Goal: Task Accomplishment & Management: Complete application form

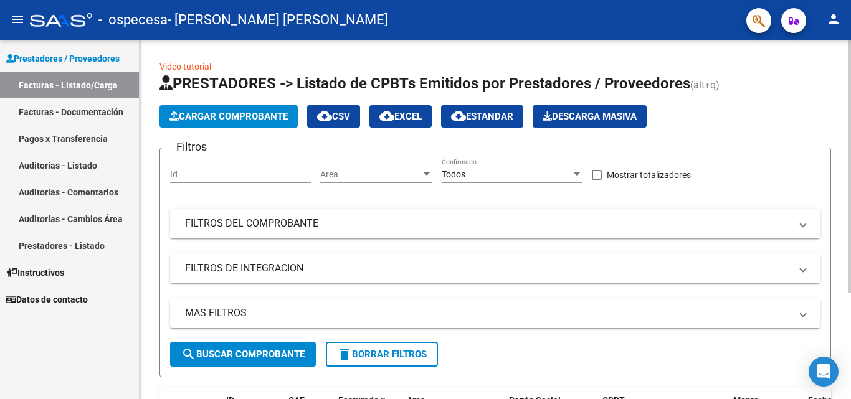
click at [210, 112] on span "Cargar Comprobante" at bounding box center [228, 116] width 118 height 11
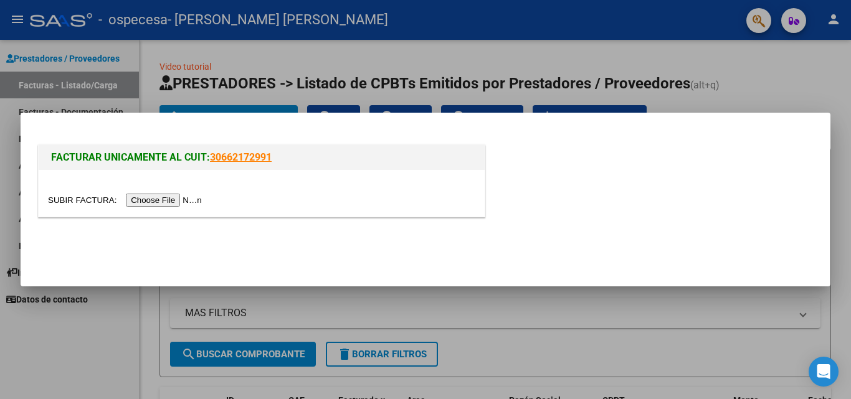
click at [182, 199] on input "file" at bounding box center [127, 200] width 158 height 13
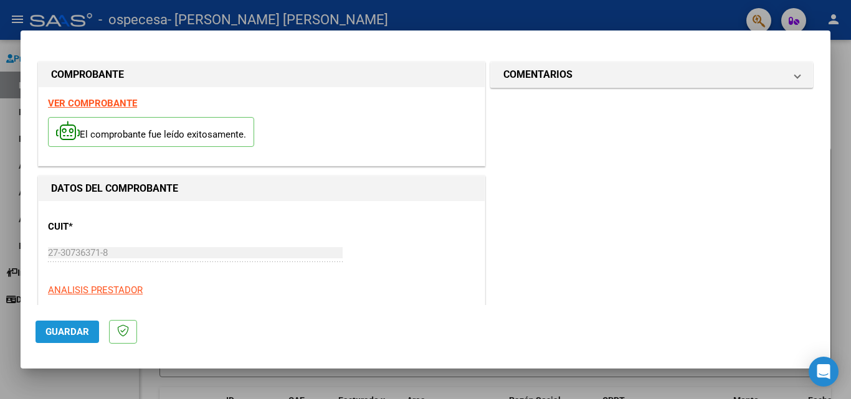
click at [79, 328] on span "Guardar" at bounding box center [67, 331] width 44 height 11
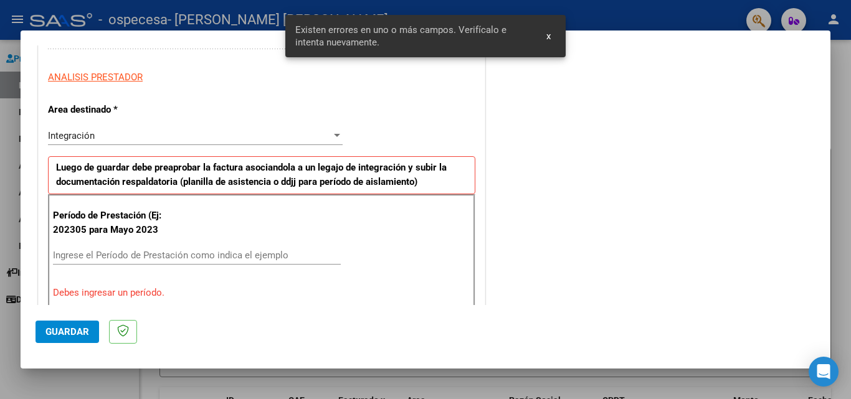
scroll to position [281, 0]
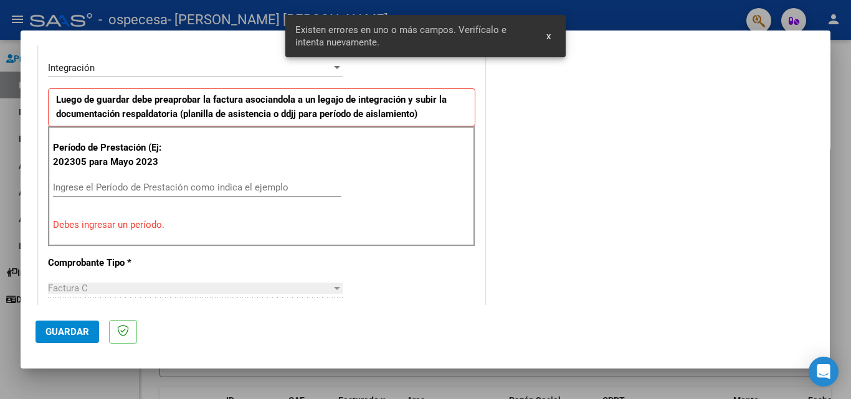
click at [228, 191] on input "Ingrese el Período de Prestación como indica el ejemplo" at bounding box center [197, 187] width 288 height 11
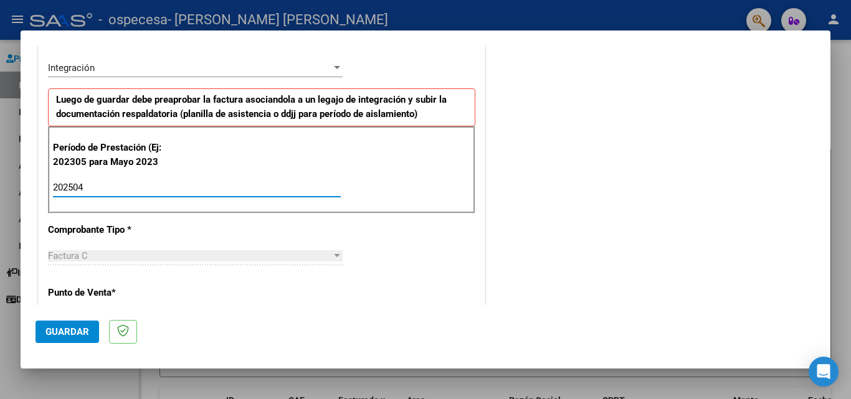
type input "202504"
click at [124, 256] on div "Factura C" at bounding box center [189, 255] width 283 height 11
click at [108, 306] on mat-dialog-actions "Guardar" at bounding box center [425, 329] width 780 height 49
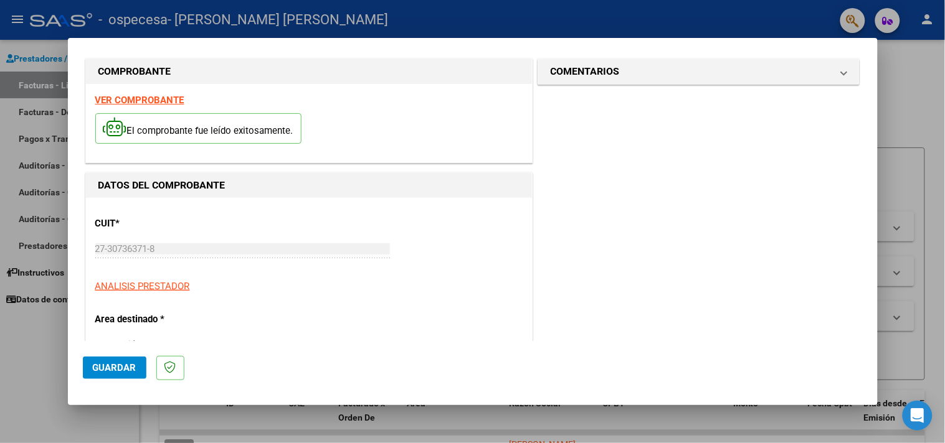
scroll to position [0, 0]
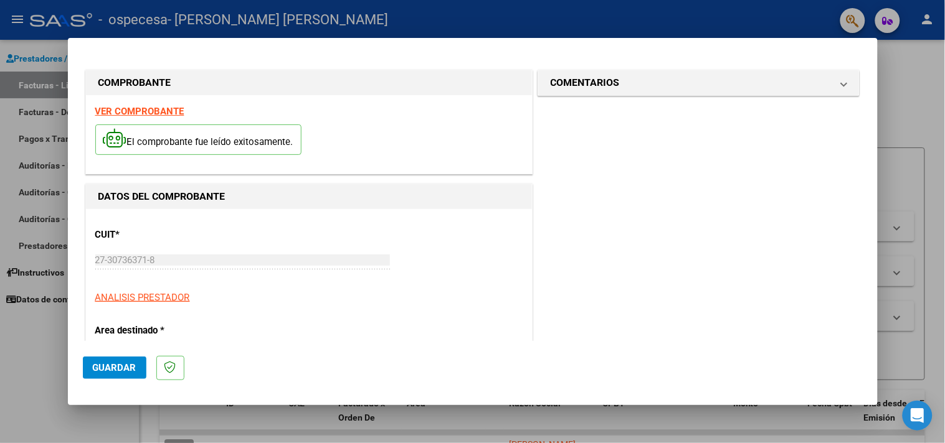
click at [850, 78] on div at bounding box center [472, 221] width 945 height 443
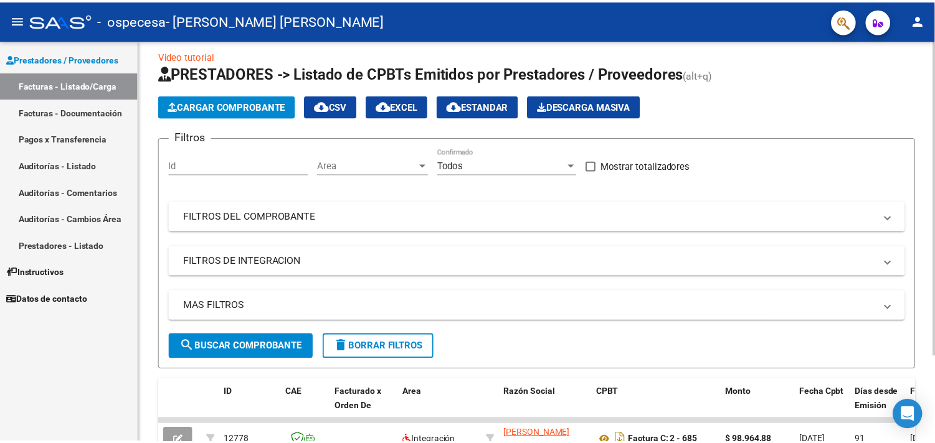
scroll to position [8, 0]
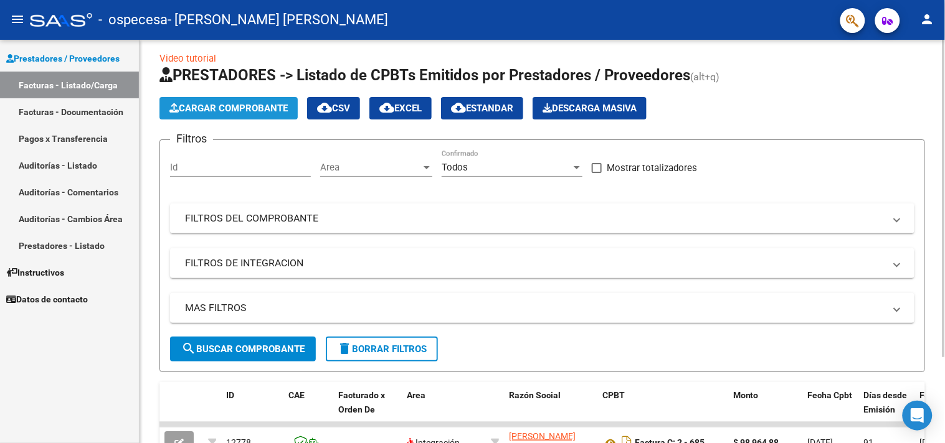
click at [270, 109] on span "Cargar Comprobante" at bounding box center [228, 108] width 118 height 11
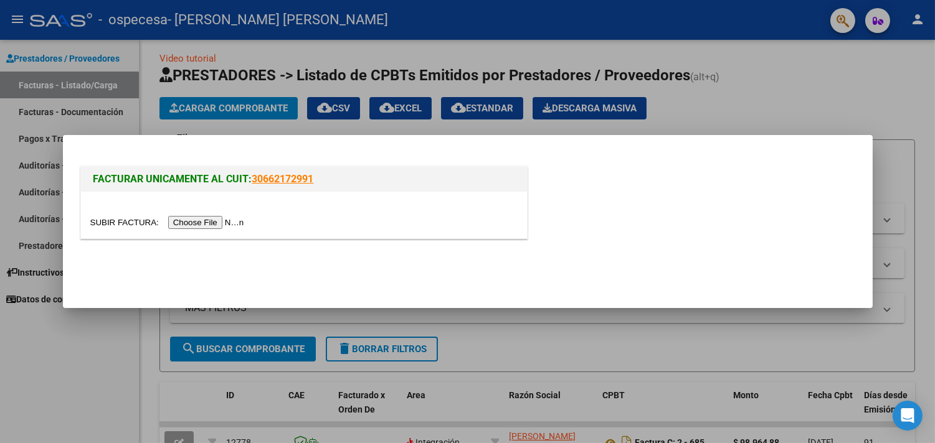
click at [240, 222] on input "file" at bounding box center [169, 222] width 158 height 13
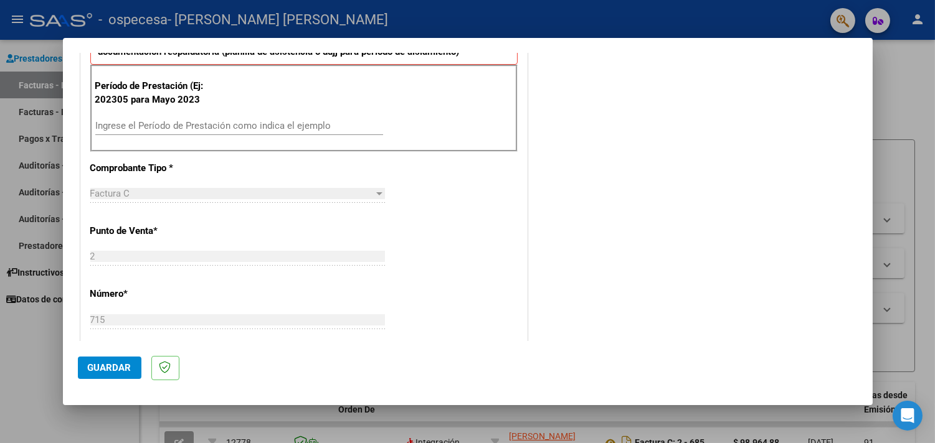
scroll to position [347, 0]
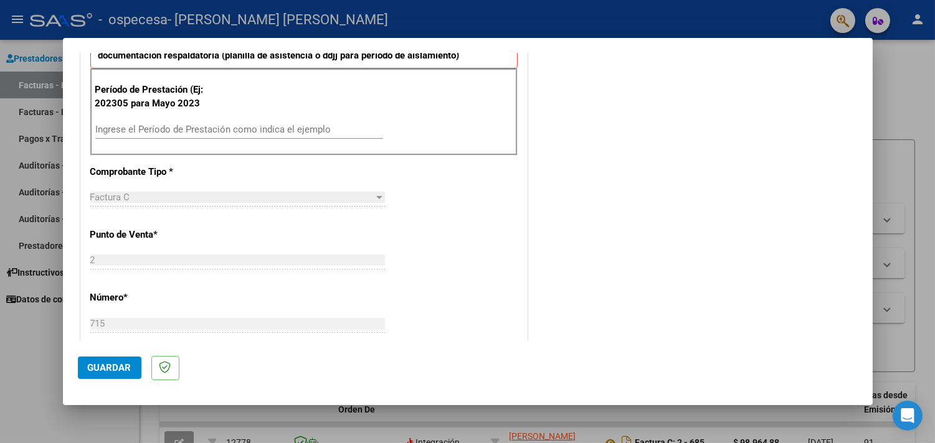
click at [239, 132] on input "Ingrese el Período de Prestación como indica el ejemplo" at bounding box center [239, 129] width 288 height 11
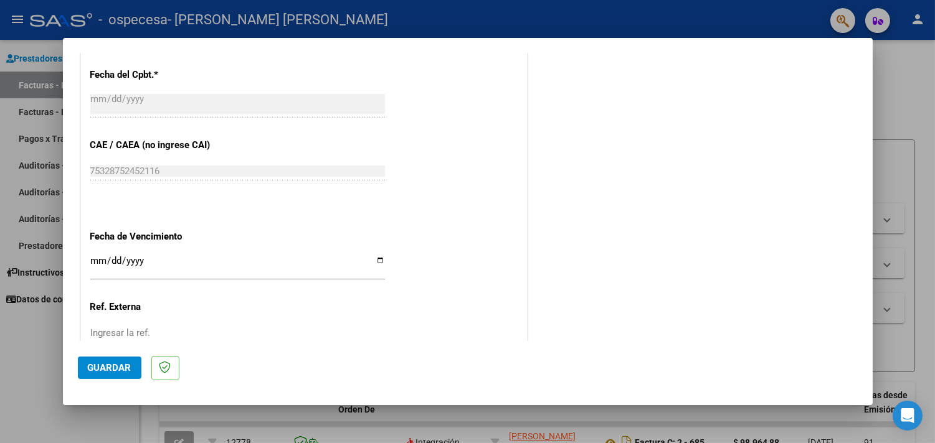
scroll to position [725, 0]
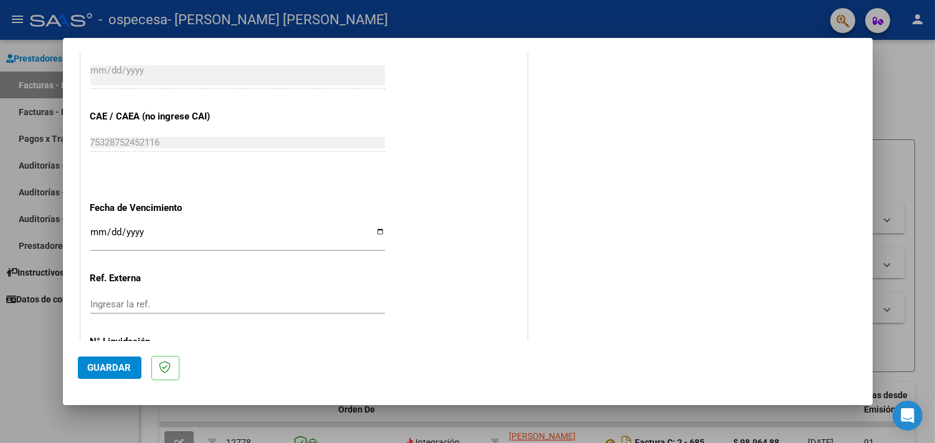
type input "202504"
click at [141, 227] on input "Ingresar la fecha" at bounding box center [237, 237] width 295 height 20
click at [92, 227] on input "Ingresar la fecha" at bounding box center [237, 237] width 295 height 20
type input "[DATE]"
click at [142, 304] on input "Ingresar la ref." at bounding box center [237, 304] width 295 height 11
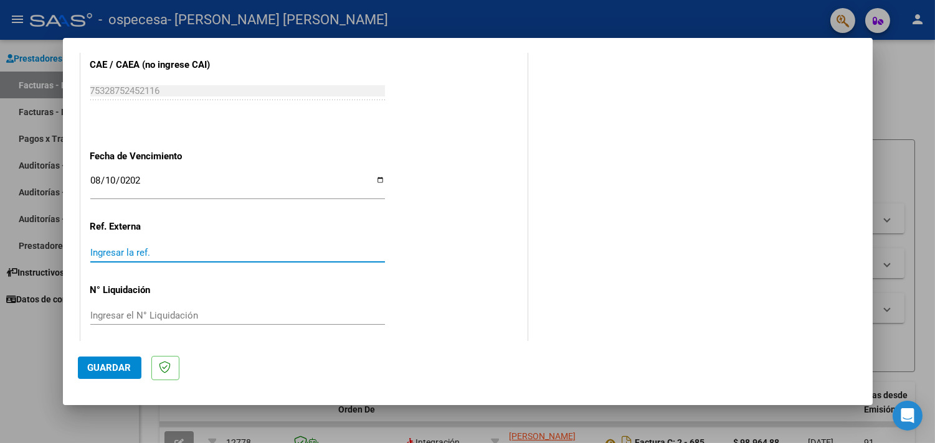
scroll to position [783, 0]
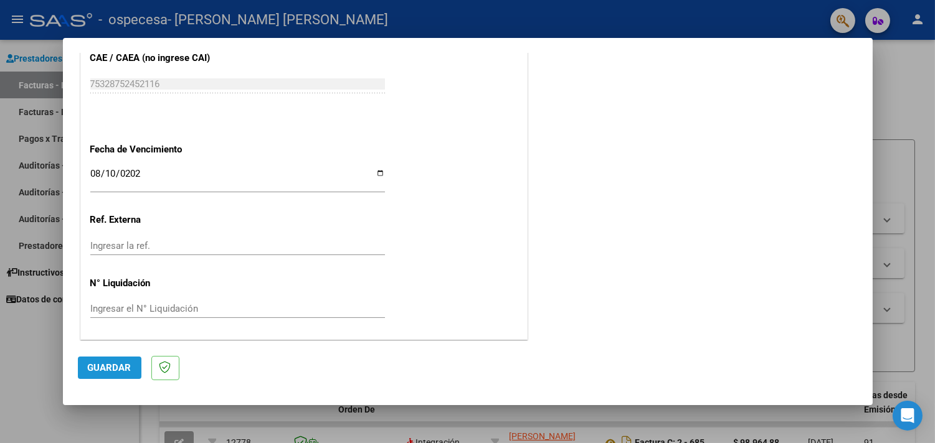
click at [95, 375] on button "Guardar" at bounding box center [110, 368] width 64 height 22
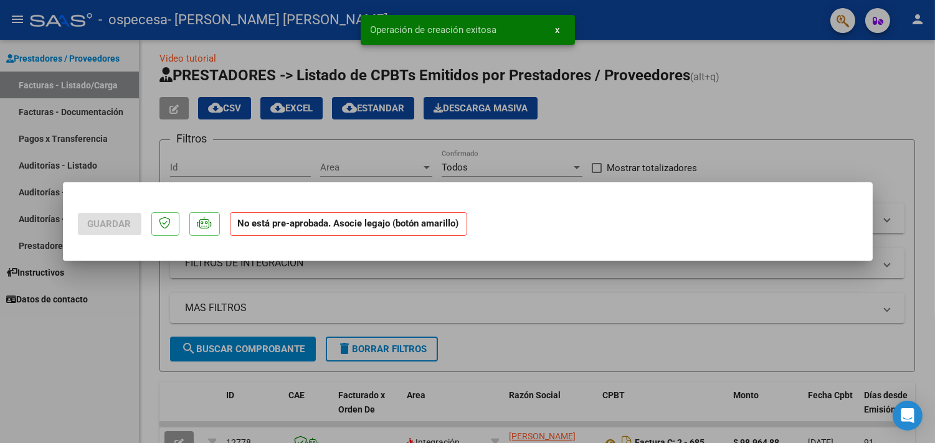
scroll to position [0, 0]
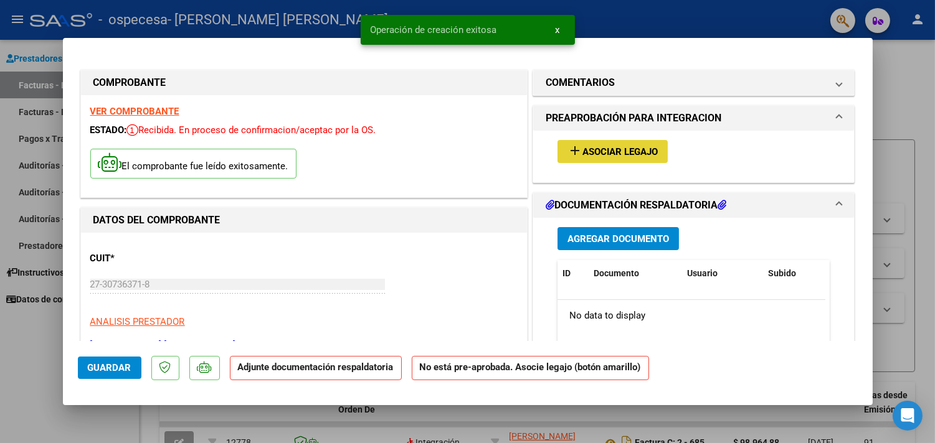
click at [617, 150] on span "Asociar Legajo" at bounding box center [619, 151] width 75 height 11
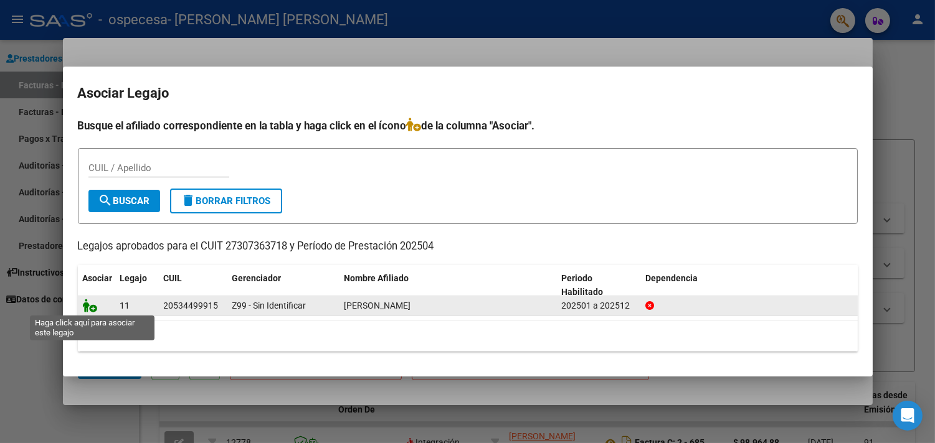
click at [94, 305] on icon at bounding box center [90, 306] width 15 height 14
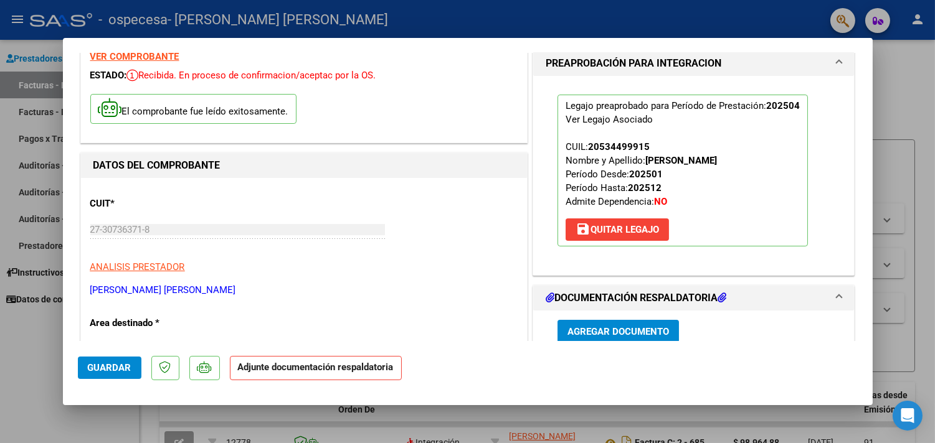
scroll to position [66, 0]
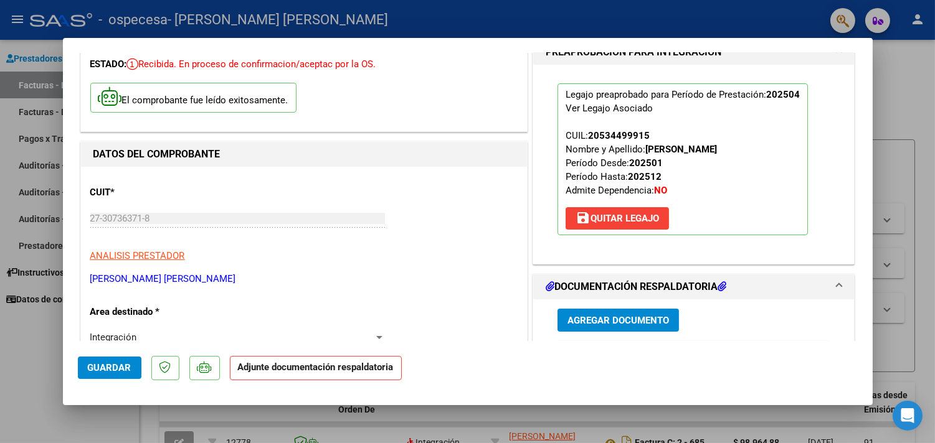
click at [576, 316] on span "Agregar Documento" at bounding box center [618, 320] width 102 height 11
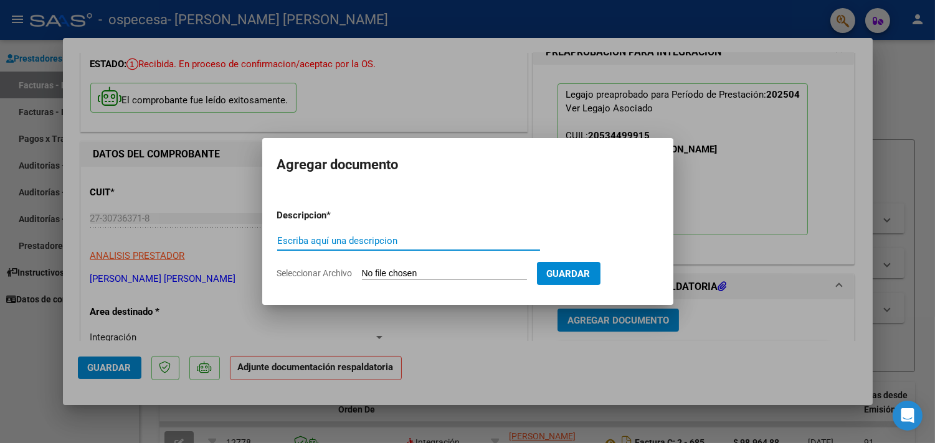
click at [394, 242] on input "Escriba aquí una descripcion" at bounding box center [408, 240] width 263 height 11
type input "Factura"
click at [575, 264] on button "Guardar" at bounding box center [569, 273] width 64 height 23
click at [389, 275] on input "Seleccionar Archivo" at bounding box center [444, 274] width 165 height 12
type input "C:\fakepath\27307363718_011_00002_00000715.pdf"
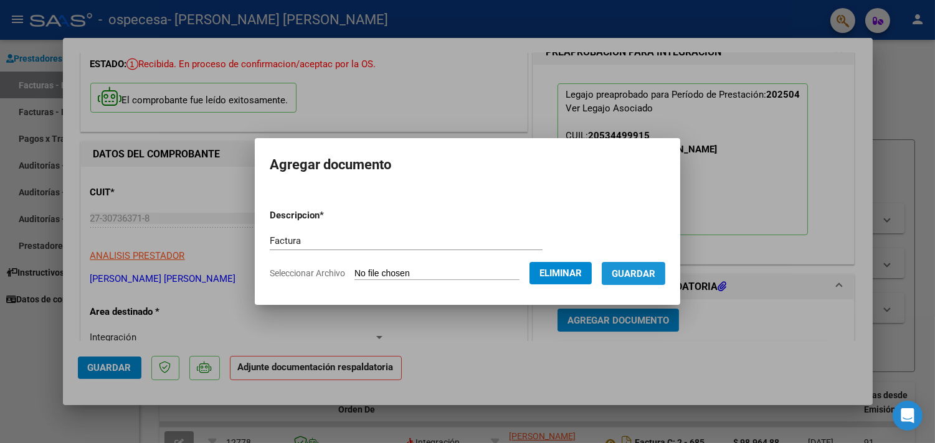
click at [638, 271] on span "Guardar" at bounding box center [634, 273] width 44 height 11
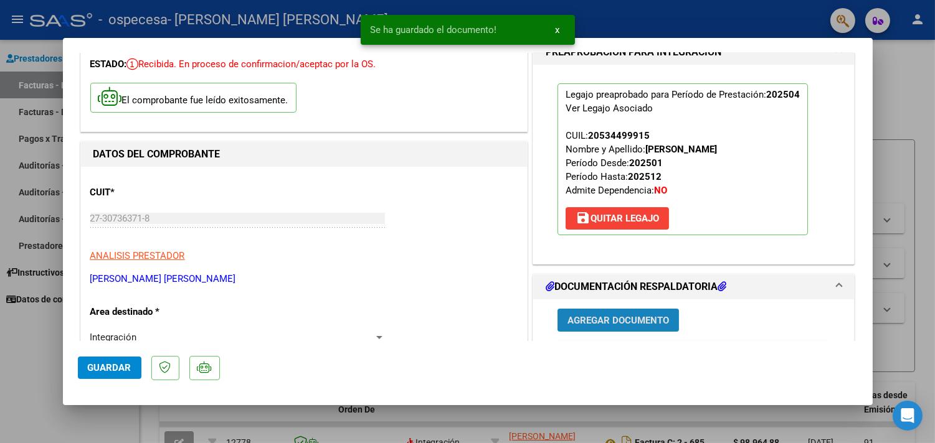
click at [612, 321] on span "Agregar Documento" at bounding box center [618, 320] width 102 height 11
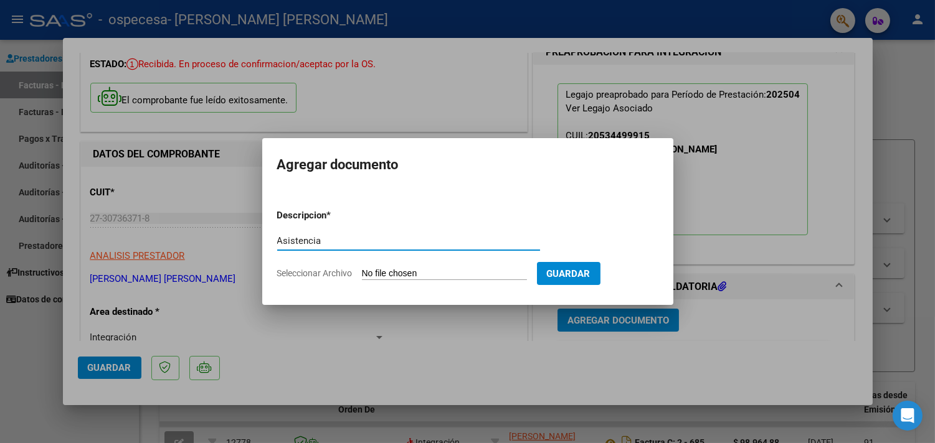
type input "Asistencia"
click at [403, 273] on input "Seleccionar Archivo" at bounding box center [444, 274] width 165 height 12
type input "C:\fakepath\Asistencia [PERSON_NAME].pdf"
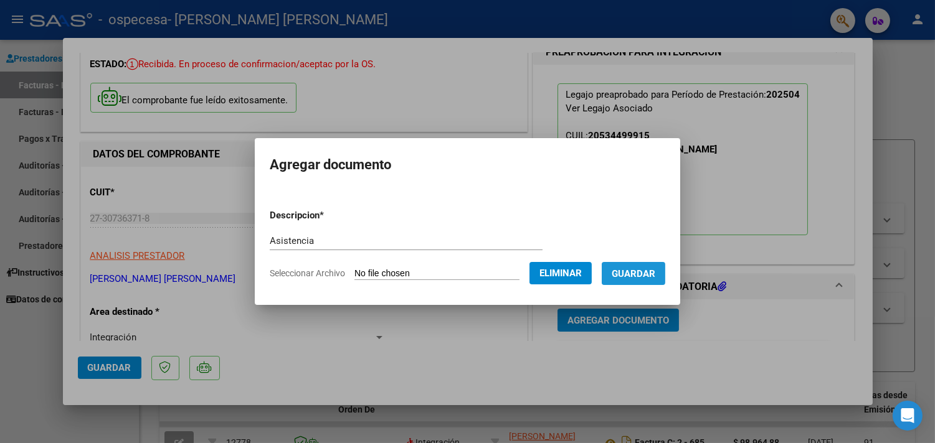
click at [655, 277] on span "Guardar" at bounding box center [634, 273] width 44 height 11
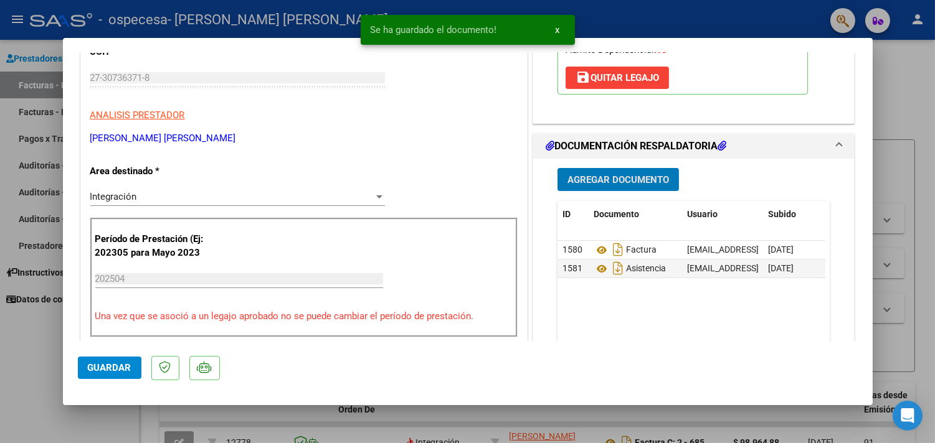
scroll to position [209, 0]
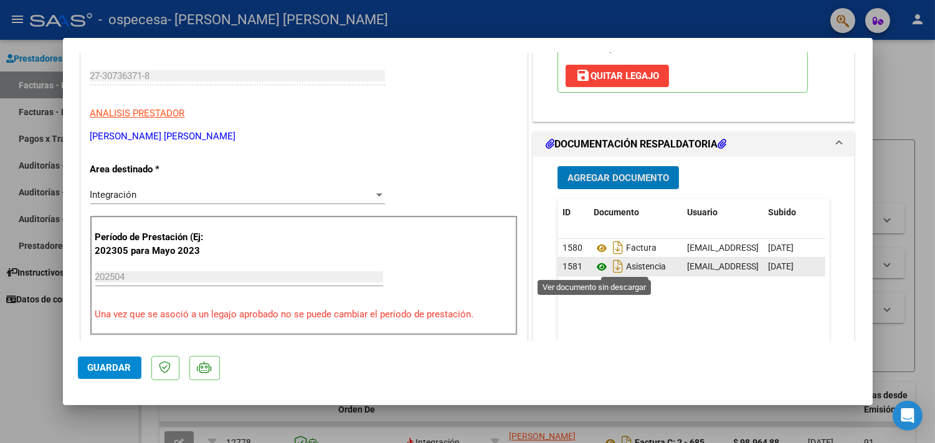
click at [598, 265] on icon at bounding box center [601, 267] width 16 height 15
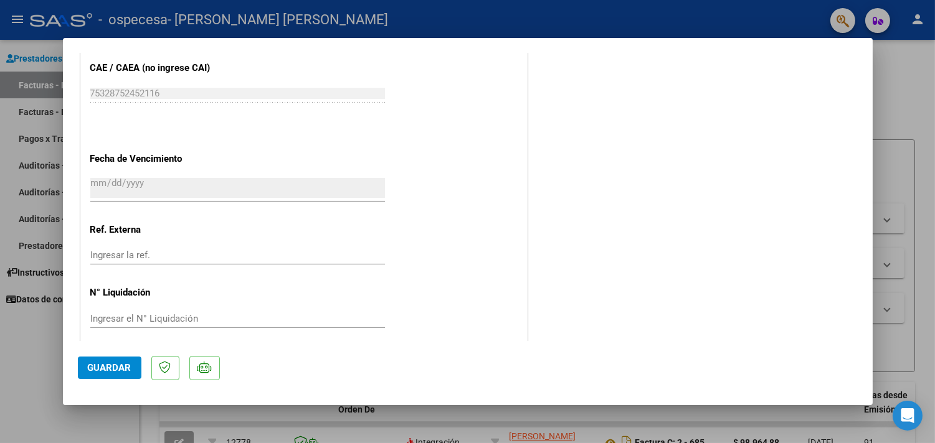
scroll to position [826, 0]
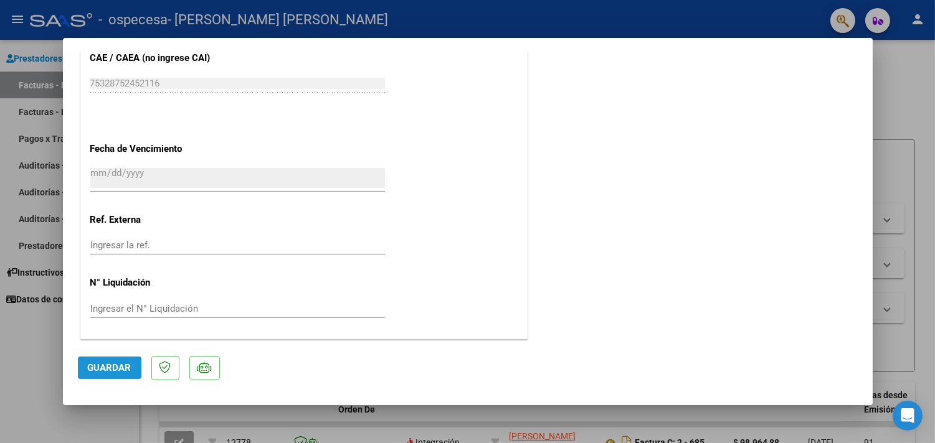
click at [107, 372] on span "Guardar" at bounding box center [110, 367] width 44 height 11
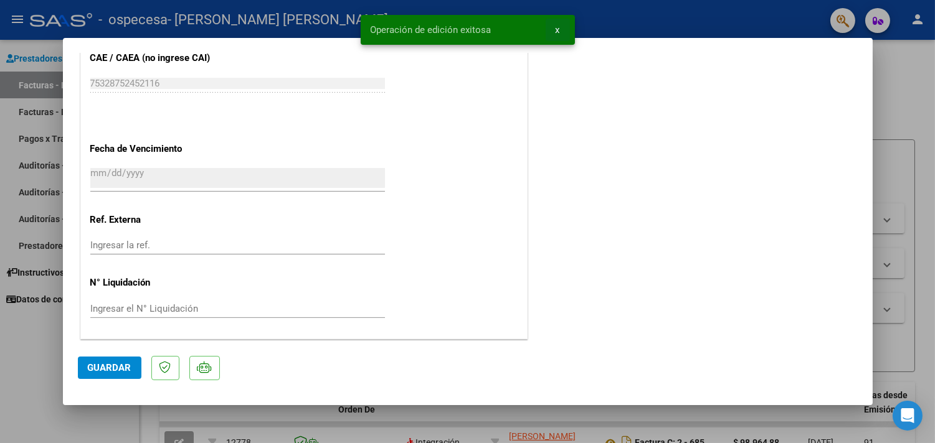
click at [558, 29] on span "x" at bounding box center [557, 29] width 4 height 11
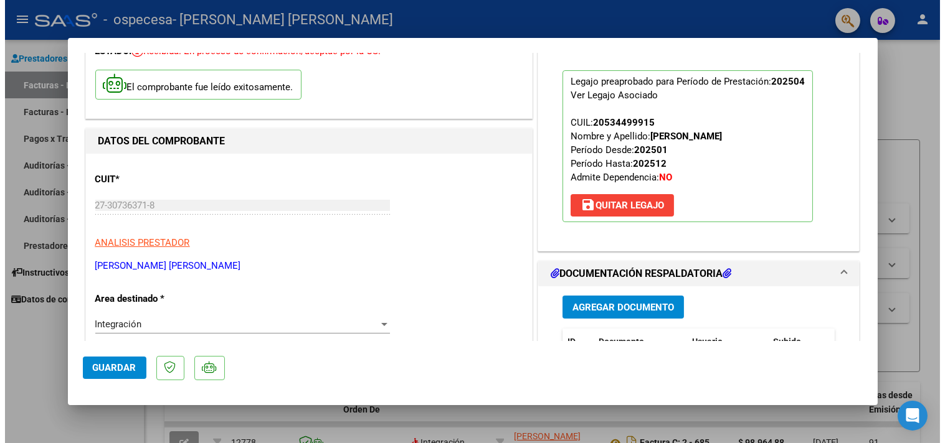
scroll to position [55, 0]
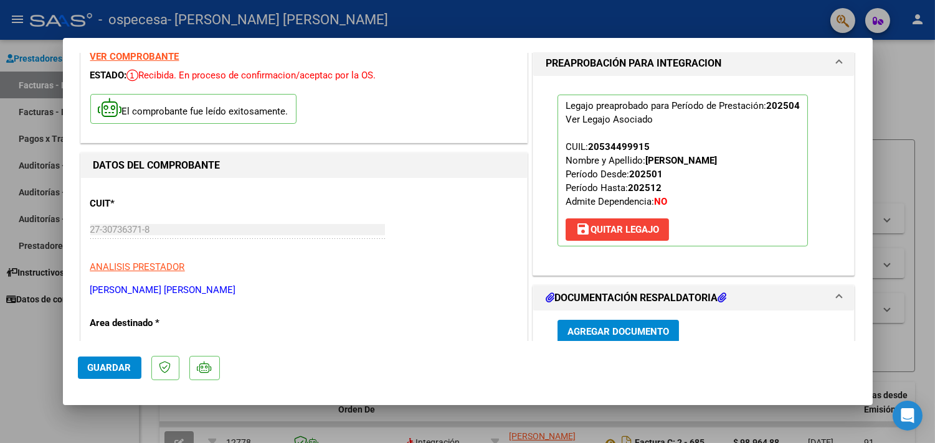
click at [27, 339] on div at bounding box center [467, 221] width 935 height 443
type input "$ 0,00"
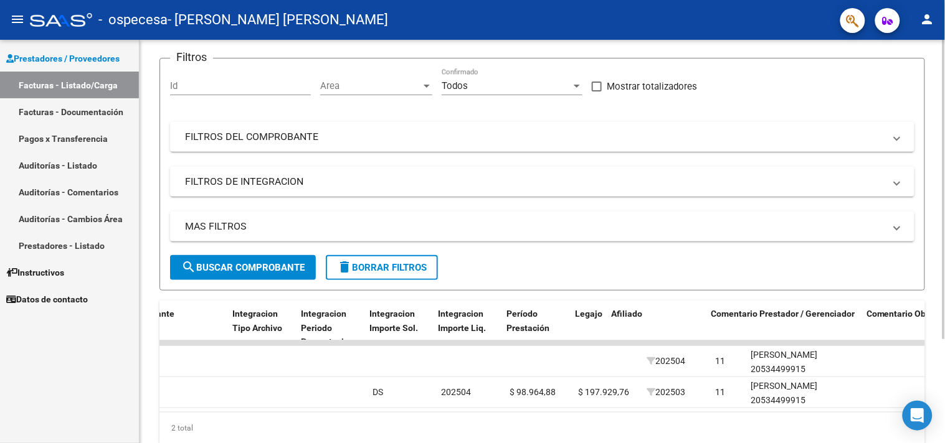
scroll to position [0, 1275]
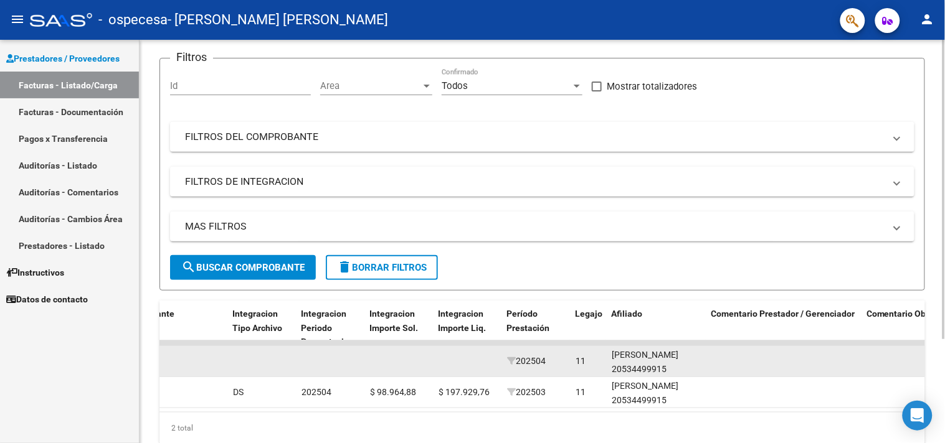
click at [194, 370] on datatable-body-cell at bounding box center [172, 361] width 112 height 31
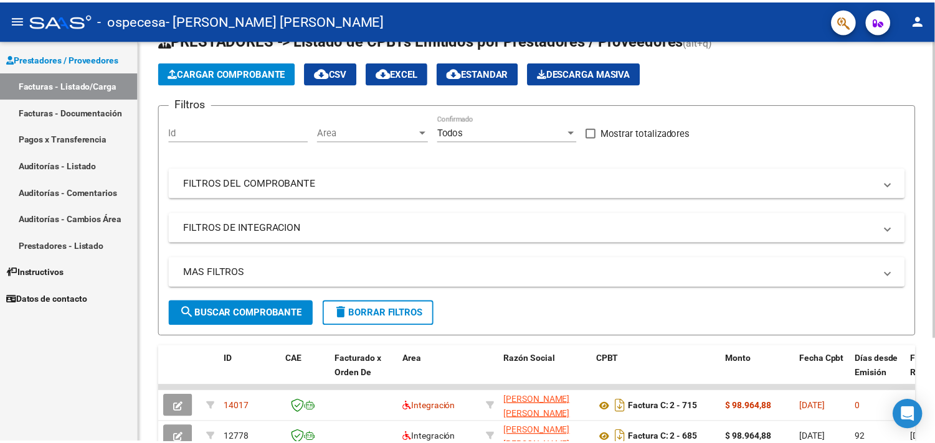
scroll to position [59, 0]
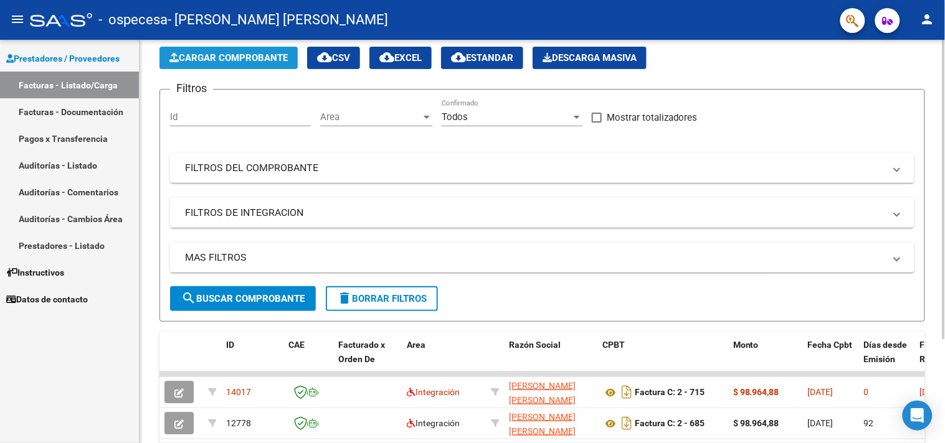
click at [222, 58] on span "Cargar Comprobante" at bounding box center [228, 57] width 118 height 11
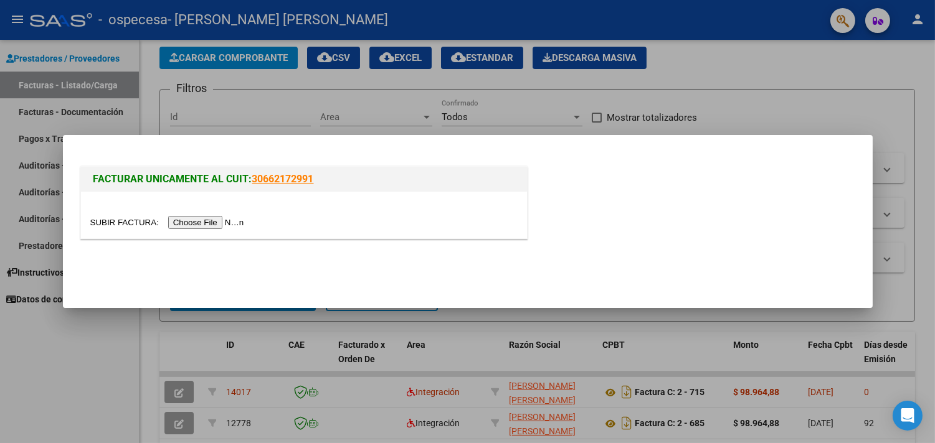
click at [220, 220] on input "file" at bounding box center [169, 222] width 158 height 13
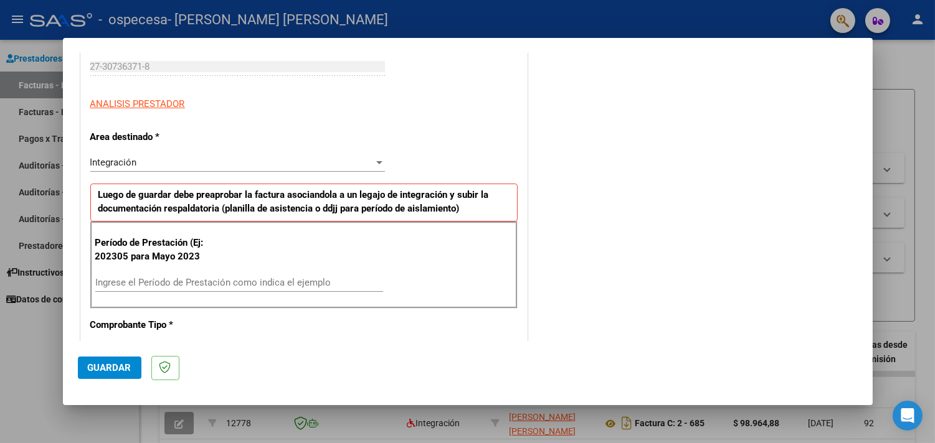
scroll to position [193, 0]
click at [188, 284] on input "Ingrese el Período de Prestación como indica el ejemplo" at bounding box center [239, 283] width 288 height 11
type input "202505"
click at [106, 367] on span "Guardar" at bounding box center [110, 367] width 44 height 11
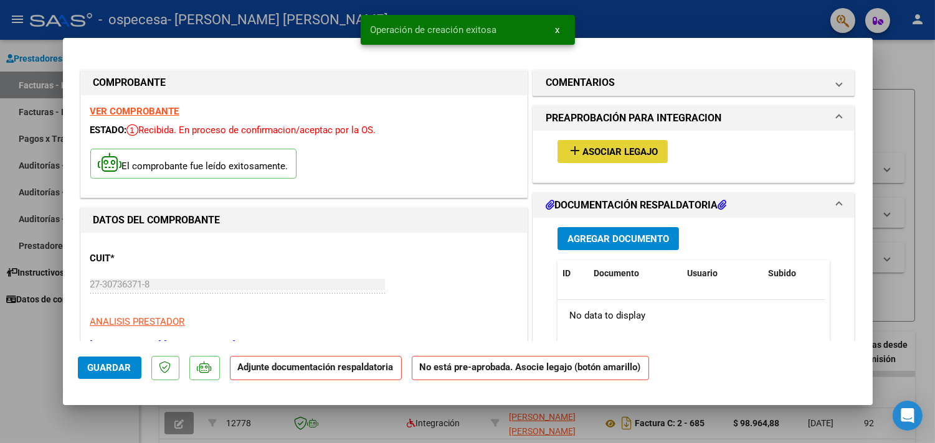
click at [613, 156] on span "Asociar Legajo" at bounding box center [619, 151] width 75 height 11
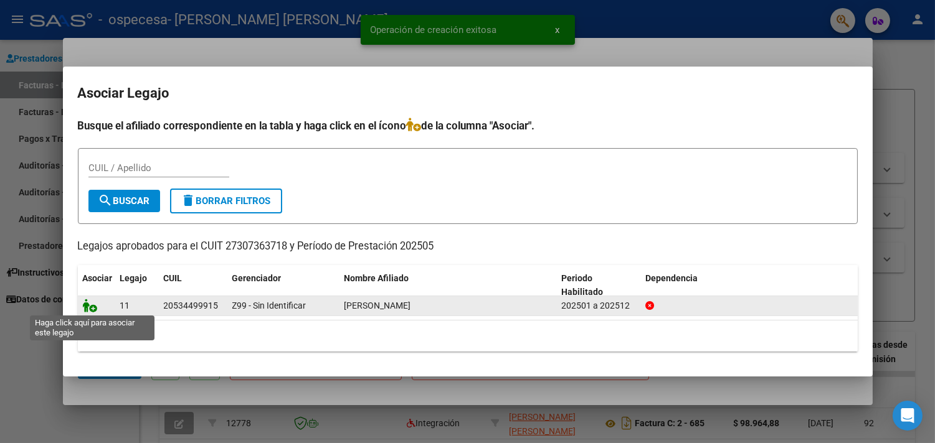
click at [93, 303] on icon at bounding box center [90, 306] width 15 height 14
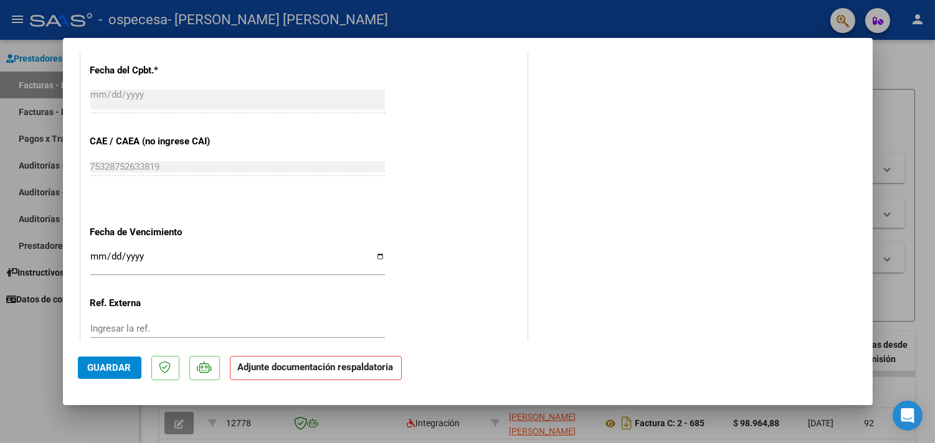
scroll to position [749, 0]
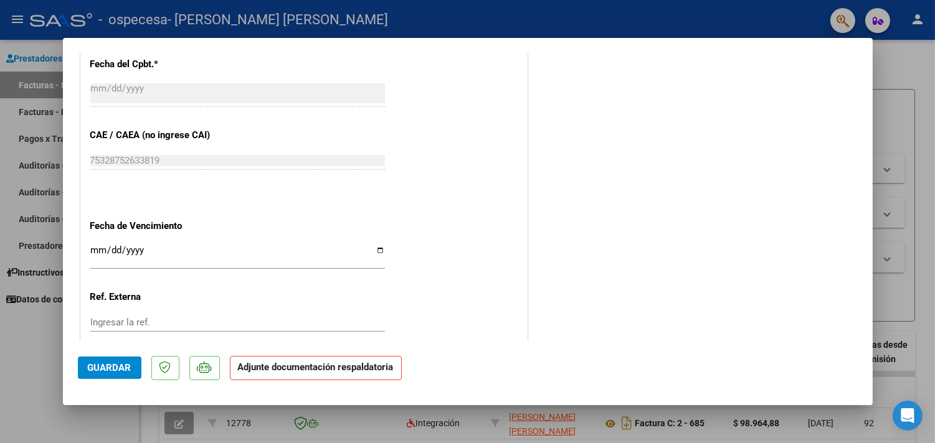
click at [116, 244] on div "Ingresar la fecha" at bounding box center [237, 256] width 295 height 27
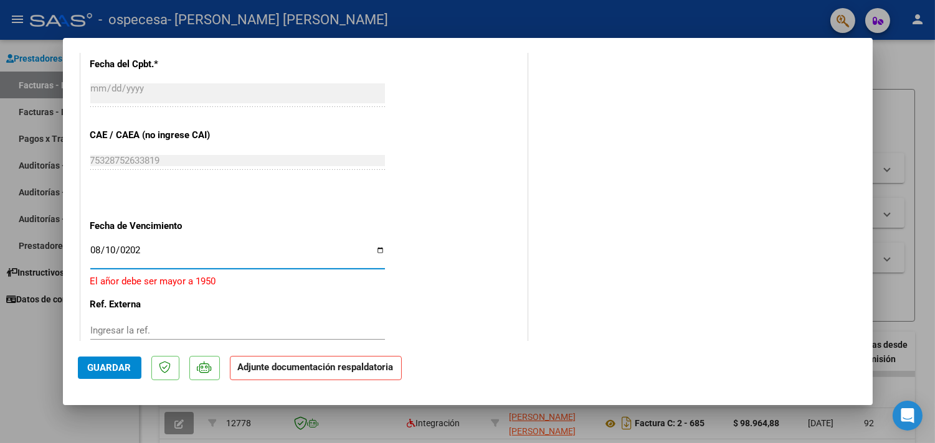
type input "[DATE]"
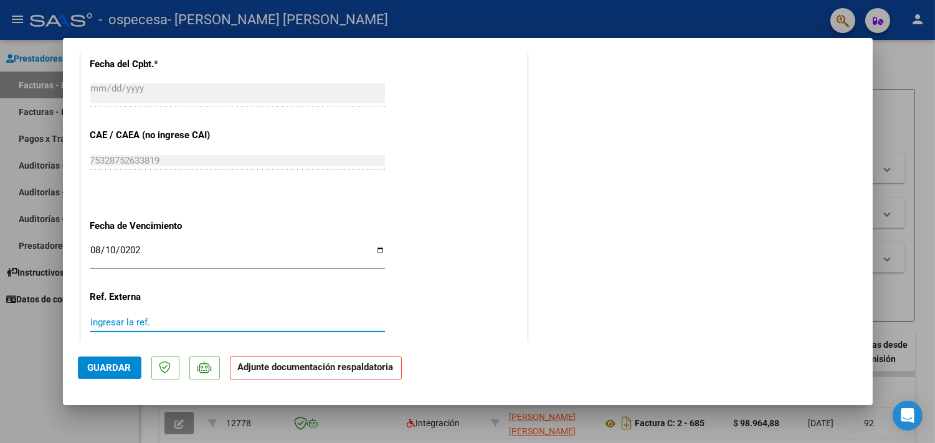
click at [175, 317] on input "Ingresar la ref." at bounding box center [237, 322] width 295 height 11
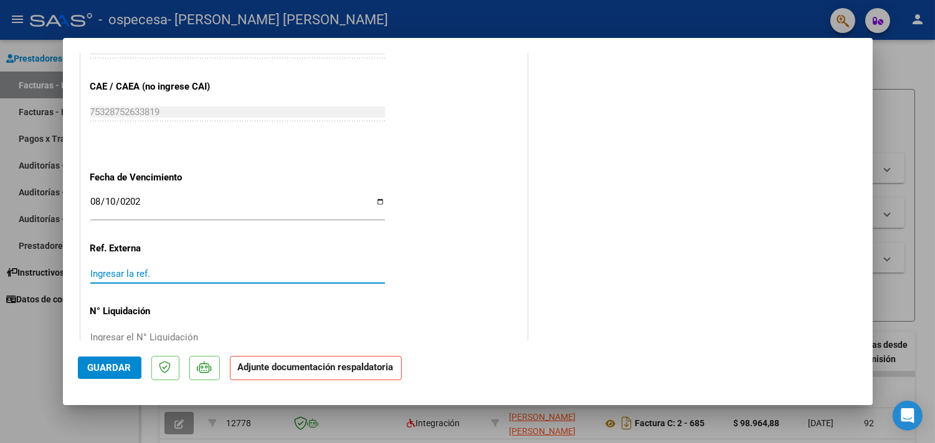
scroll to position [826, 0]
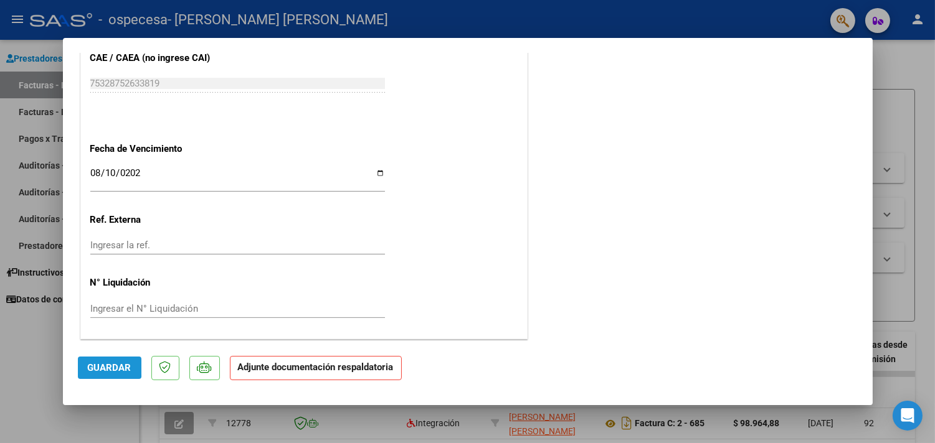
click at [88, 366] on span "Guardar" at bounding box center [110, 367] width 44 height 11
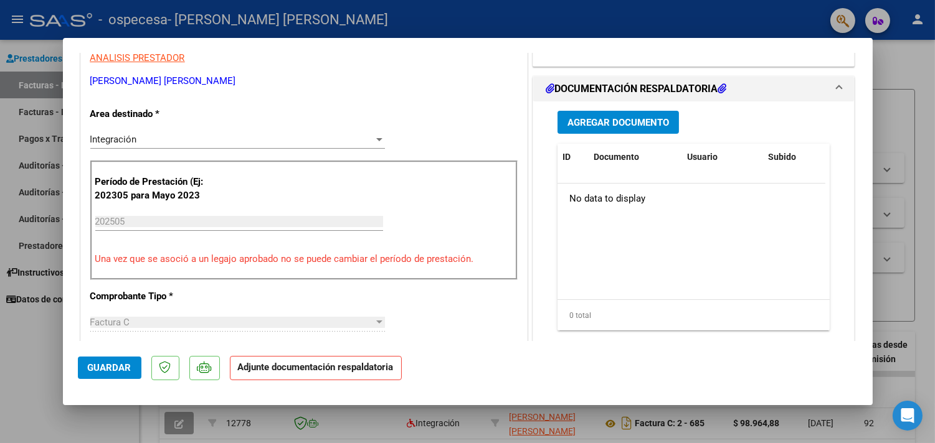
scroll to position [212, 0]
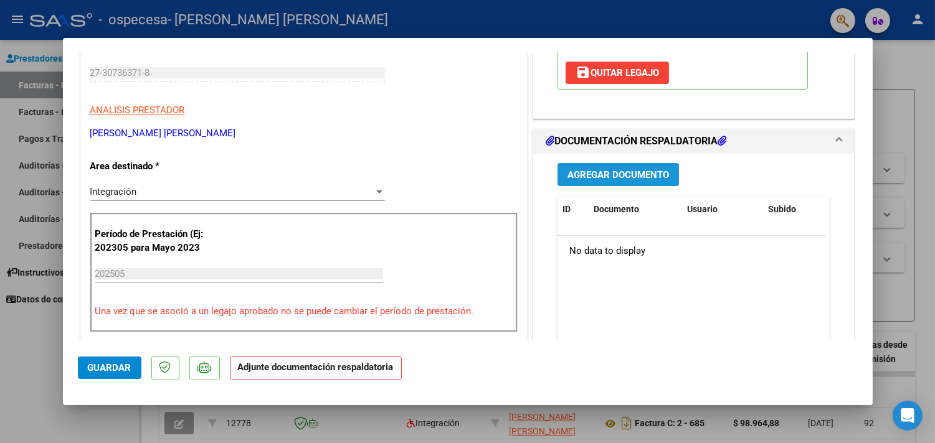
click at [623, 179] on span "Agregar Documento" at bounding box center [618, 174] width 102 height 11
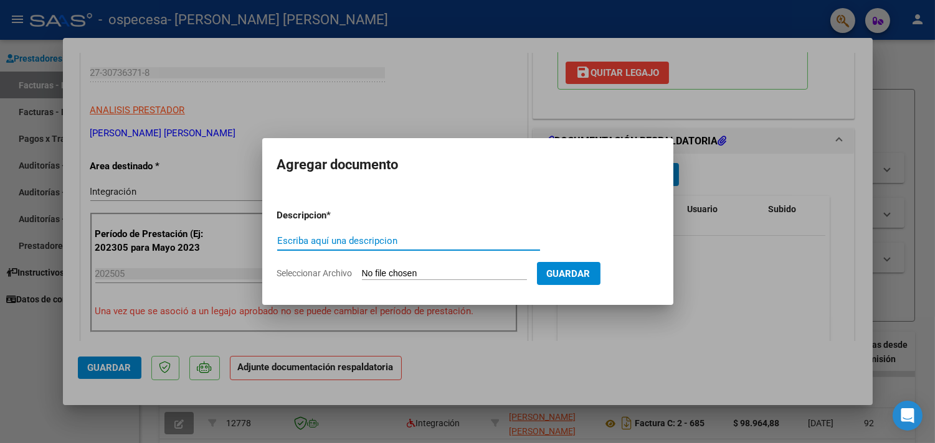
click at [388, 237] on input "Escriba aquí una descripcion" at bounding box center [408, 240] width 263 height 11
type input "Factura"
click at [425, 270] on input "Seleccionar Archivo" at bounding box center [444, 274] width 165 height 12
type input "C:\fakepath\27307363718_011_00002_00000716.pdf"
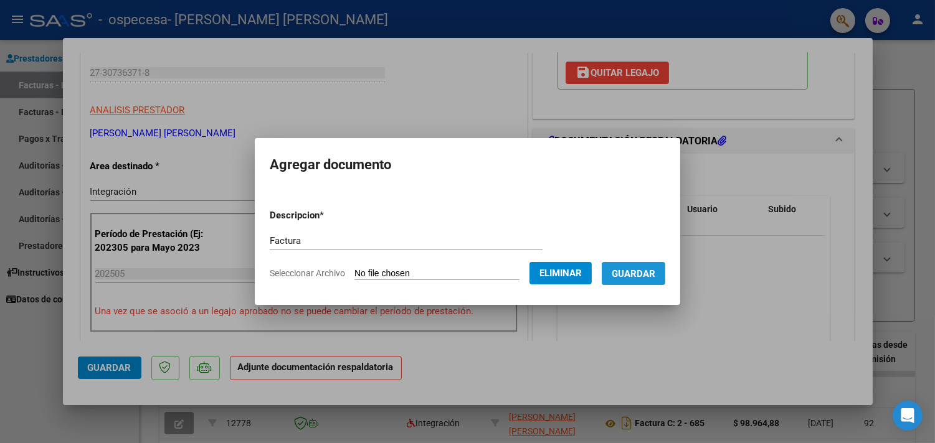
click at [642, 269] on span "Guardar" at bounding box center [634, 273] width 44 height 11
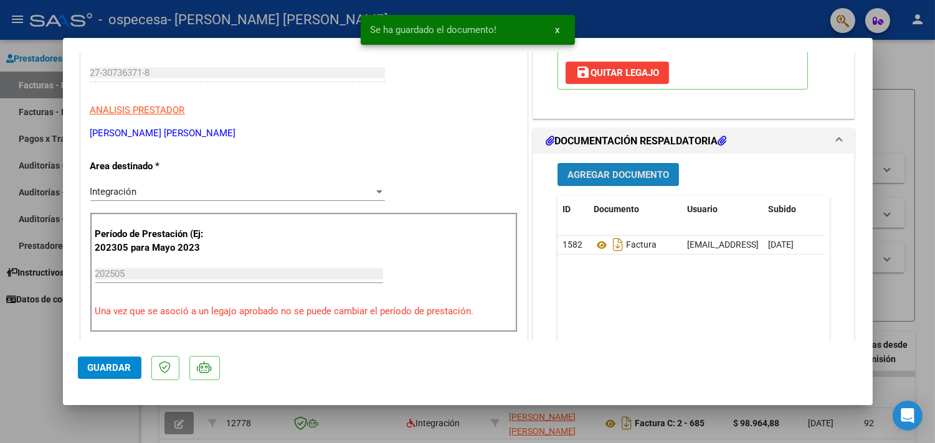
click at [614, 174] on span "Agregar Documento" at bounding box center [618, 174] width 102 height 11
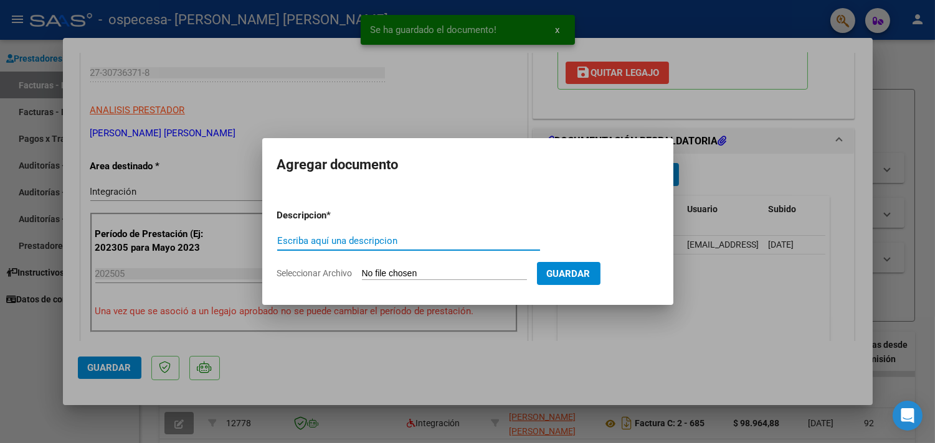
click at [376, 240] on input "Escriba aquí una descripcion" at bounding box center [408, 240] width 263 height 11
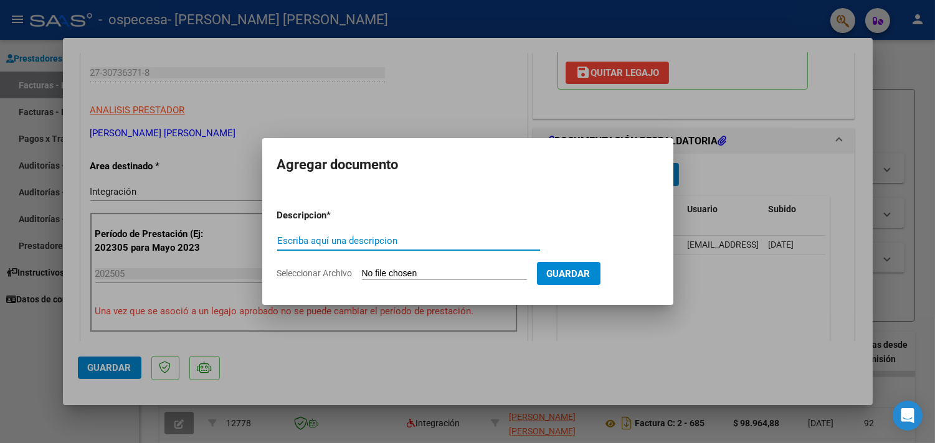
type input "A"
type input "Planilla de asistencia"
click at [481, 273] on input "Seleccionar Archivo" at bounding box center [444, 274] width 165 height 12
type input "C:\fakepath\Asistencia [PERSON_NAME].pdf"
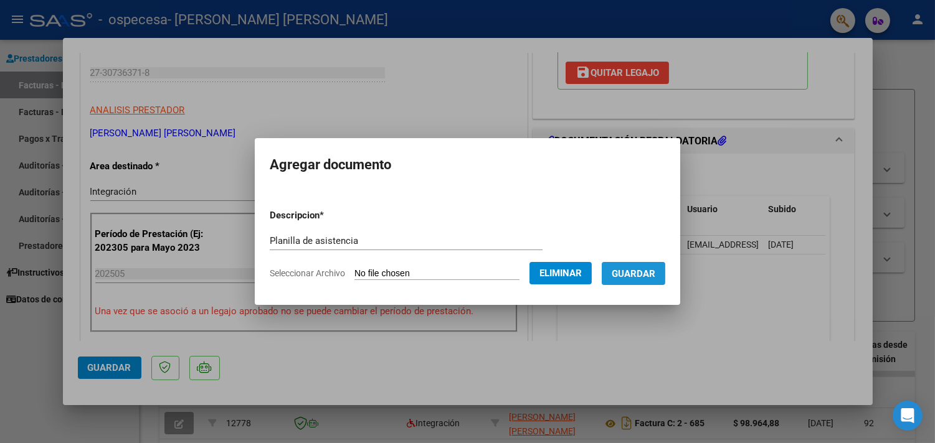
click at [642, 281] on button "Guardar" at bounding box center [634, 273] width 64 height 23
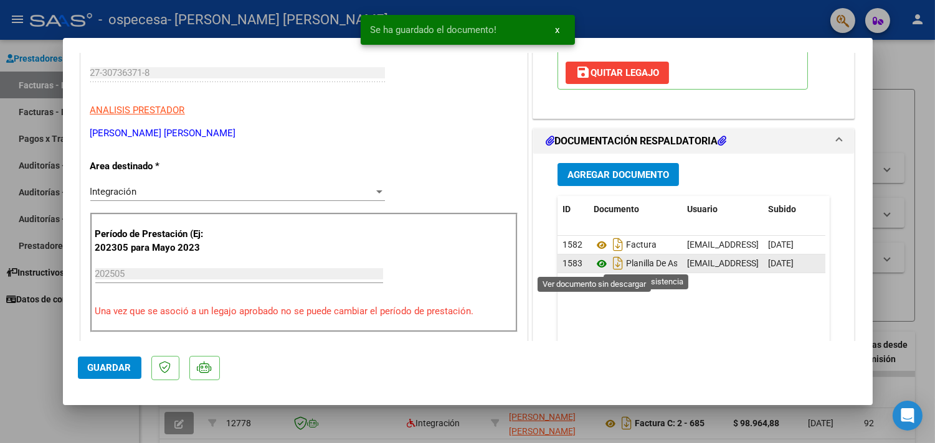
click at [593, 266] on icon at bounding box center [601, 264] width 16 height 15
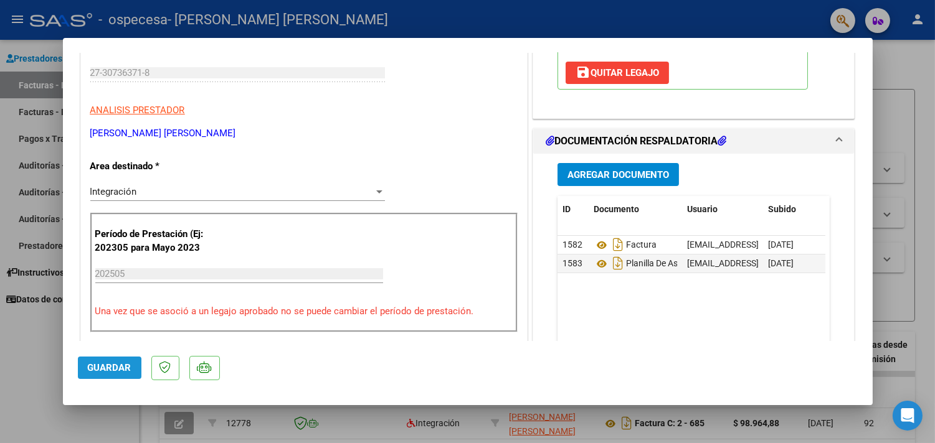
click at [92, 372] on span "Guardar" at bounding box center [110, 367] width 44 height 11
click at [57, 366] on div at bounding box center [467, 221] width 935 height 443
type input "$ 0,00"
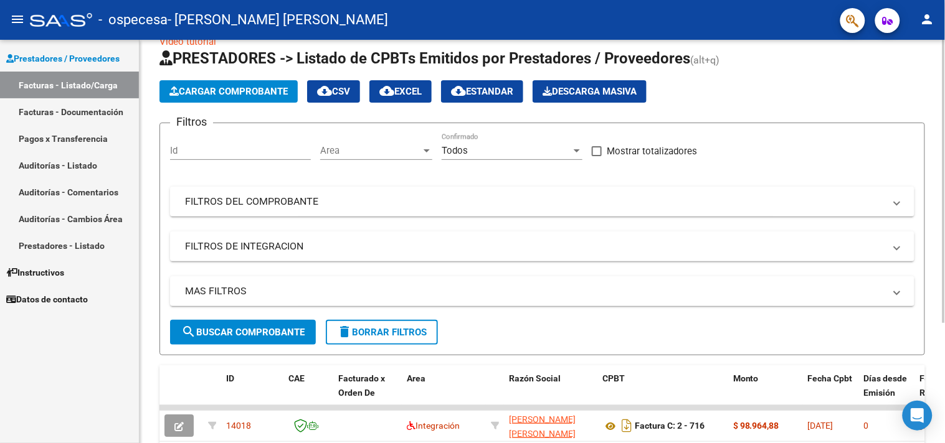
scroll to position [0, 0]
